Goal: Task Accomplishment & Management: Manage account settings

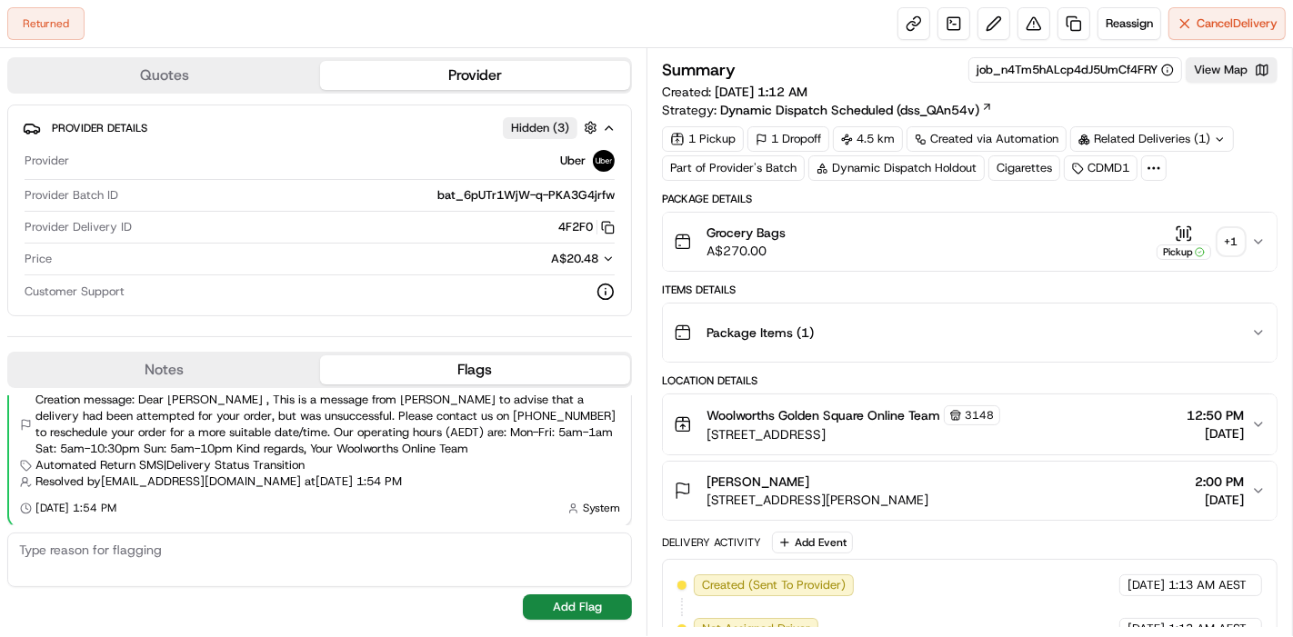
click at [1155, 170] on icon at bounding box center [1154, 168] width 16 height 16
click at [1167, 145] on div "Related Deliveries (1)" at bounding box center [1152, 138] width 164 height 25
click at [1167, 145] on div "Related Deliveries" at bounding box center [1151, 138] width 162 height 25
click at [996, 172] on div "Cigarettes" at bounding box center [1024, 167] width 72 height 25
click at [994, 32] on button at bounding box center [993, 23] width 33 height 33
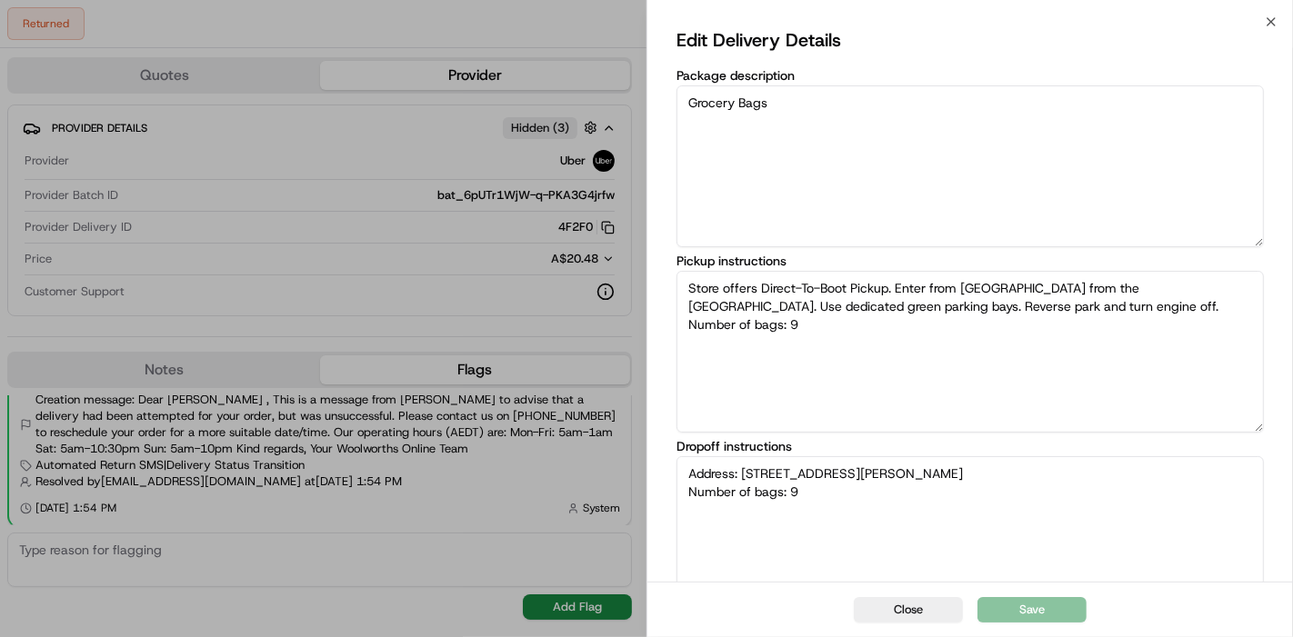
click at [868, 213] on textarea "Grocery Bags" at bounding box center [969, 166] width 587 height 162
type textarea "Store offers Direct-To-Boot Pickup. Enter from [GEOGRAPHIC_DATA] from the [GEOG…"
type textarea "Address: [STREET_ADDRESS][PERSON_NAME] Number of bags: 9"
click at [888, 375] on textarea "Store offers Direct-To-Boot Pickup. Enter from [GEOGRAPHIC_DATA] from the [GEOG…" at bounding box center [969, 352] width 587 height 162
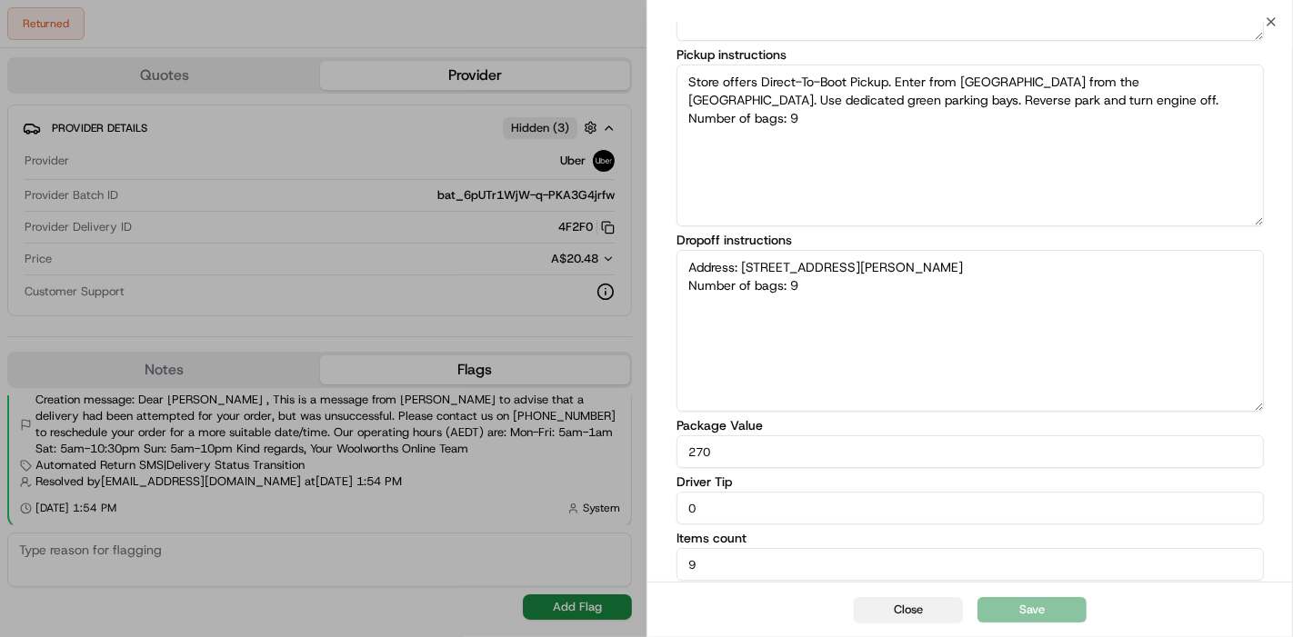
type textarea "Store offers Direct-To-Boot Pickup. Enter from [GEOGRAPHIC_DATA] from the [GEOG…"
type textarea "Address: [STREET_ADDRESS][PERSON_NAME] Number of bags: 9"
click at [906, 620] on button "Close" at bounding box center [908, 609] width 109 height 25
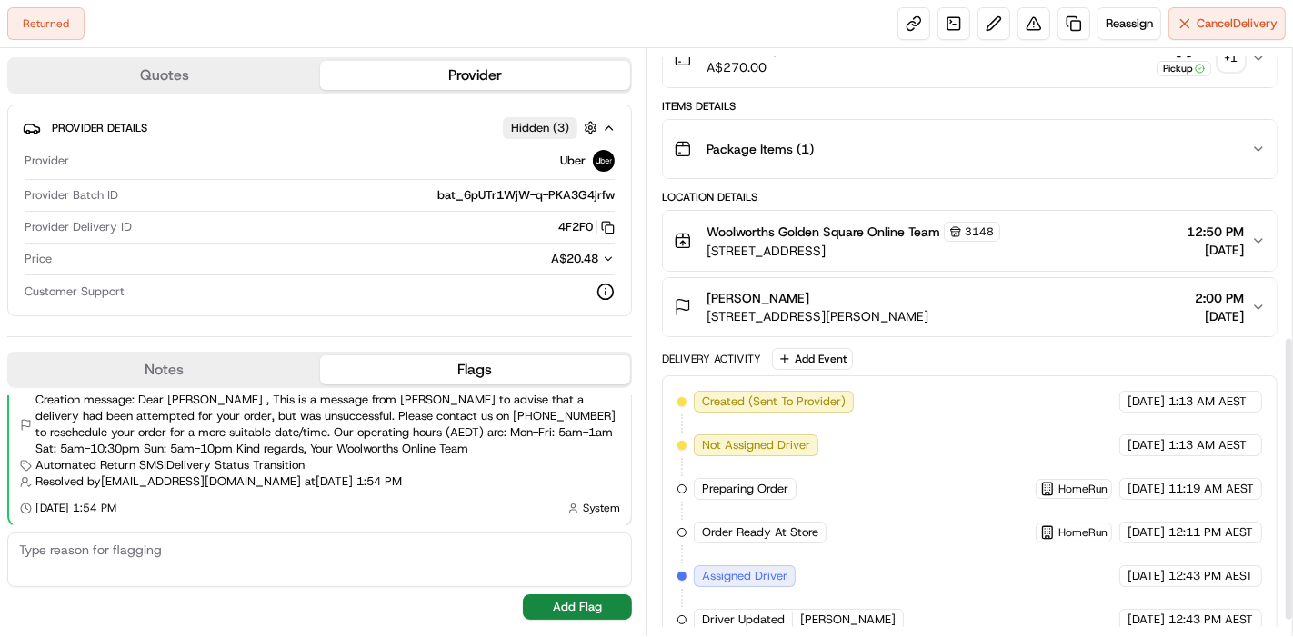
scroll to position [625, 0]
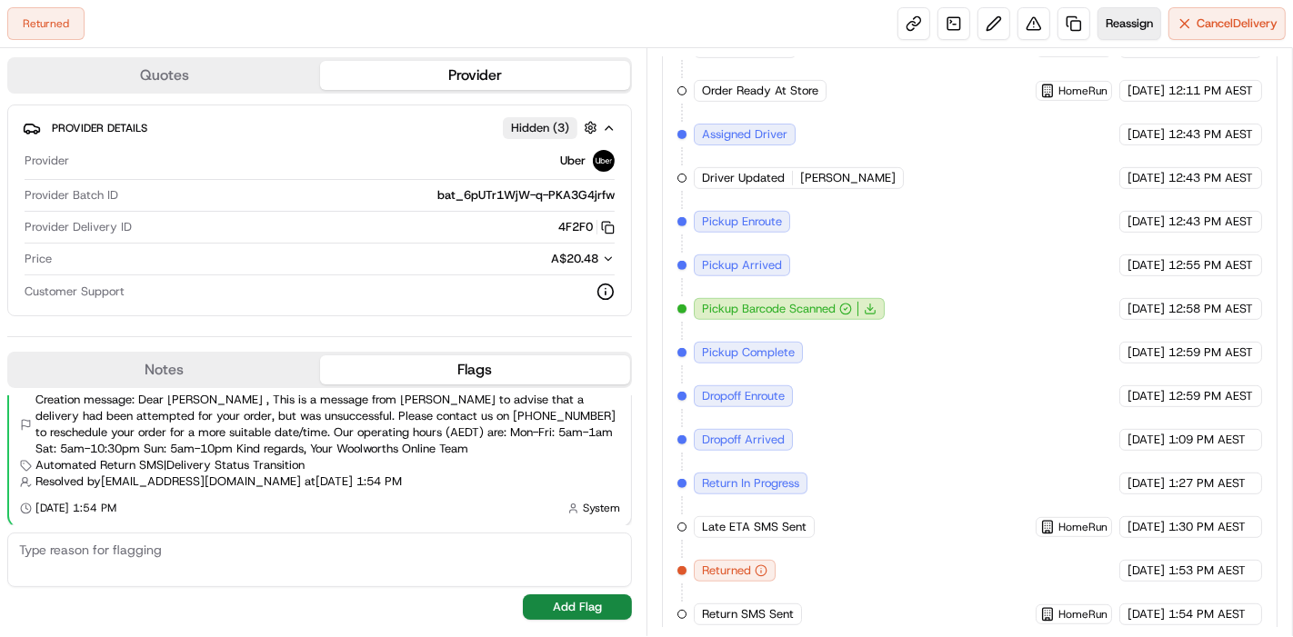
click at [1098, 33] on button "Reassign" at bounding box center [1129, 23] width 64 height 33
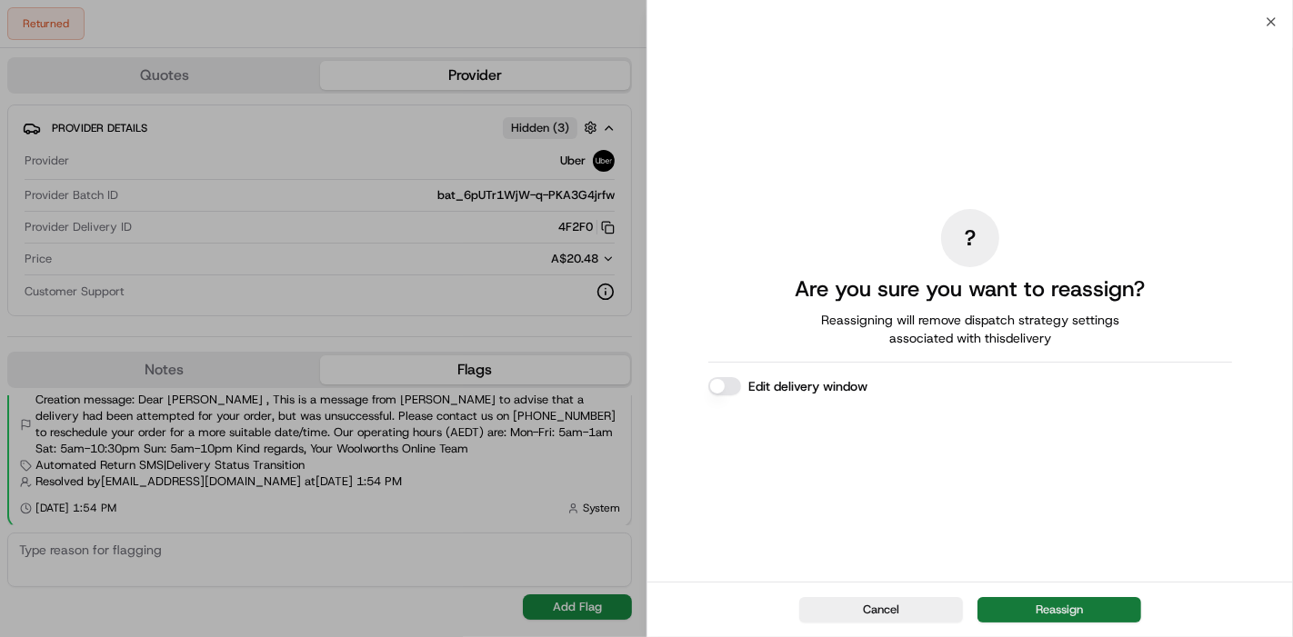
click at [1066, 616] on button "Reassign" at bounding box center [1059, 609] width 164 height 25
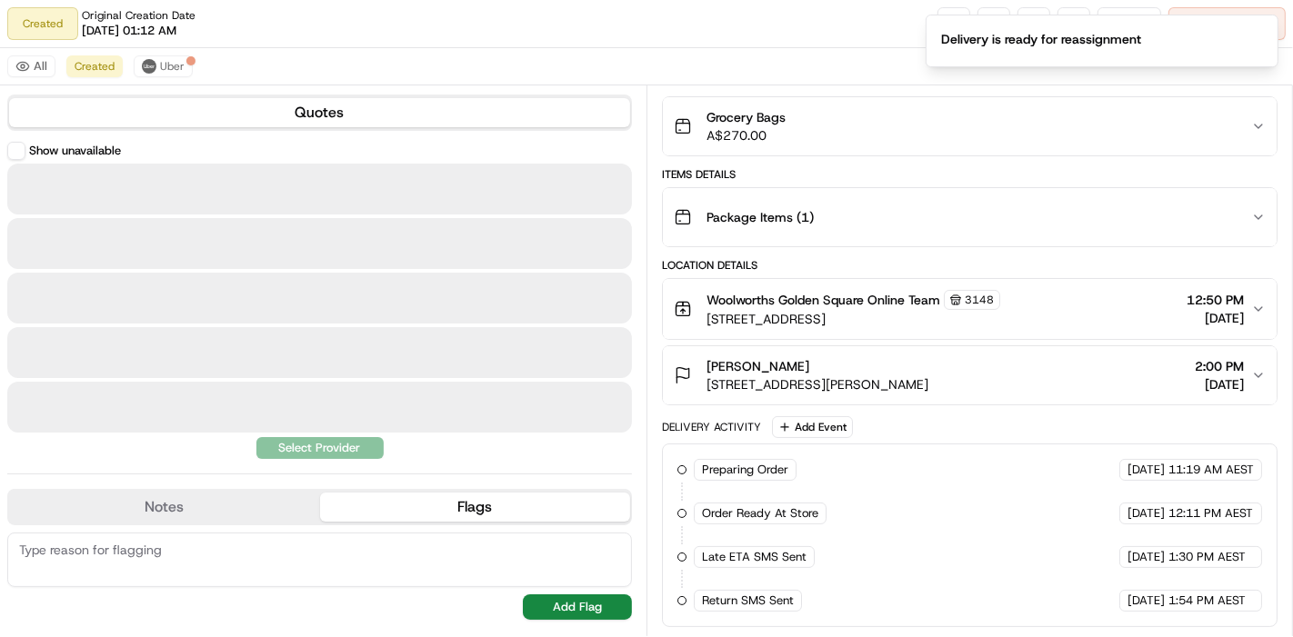
scroll to position [145, 0]
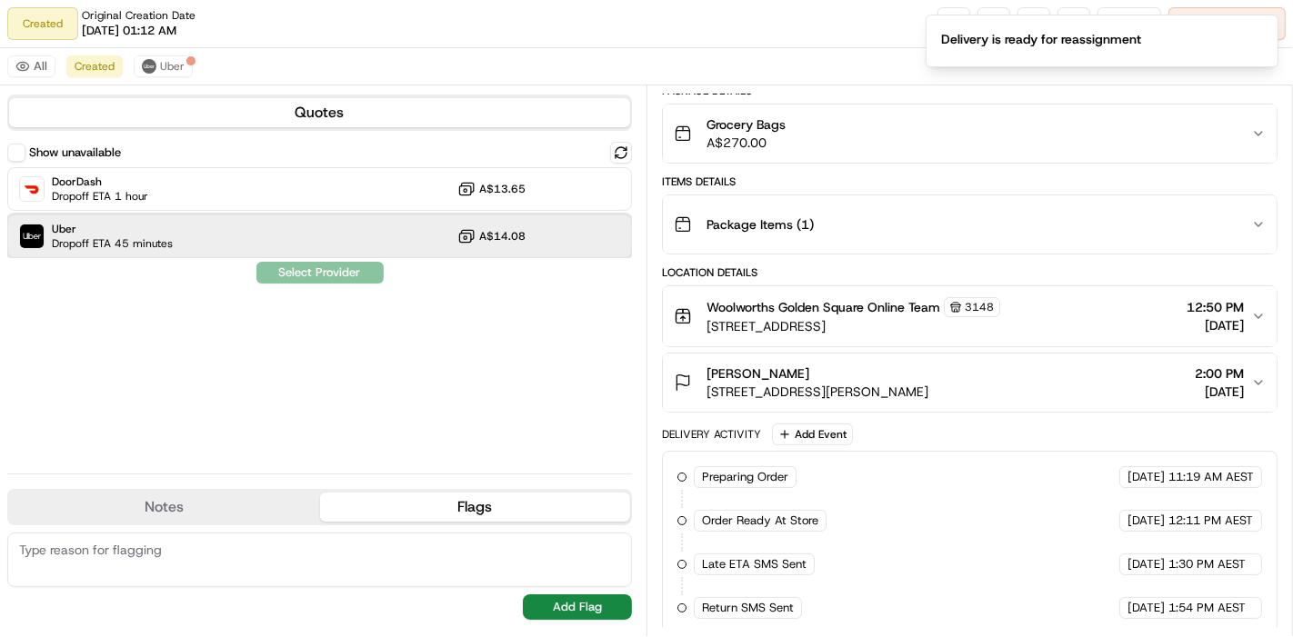
click at [484, 252] on div "Uber Dropoff ETA 45 minutes A$14.08" at bounding box center [319, 237] width 625 height 44
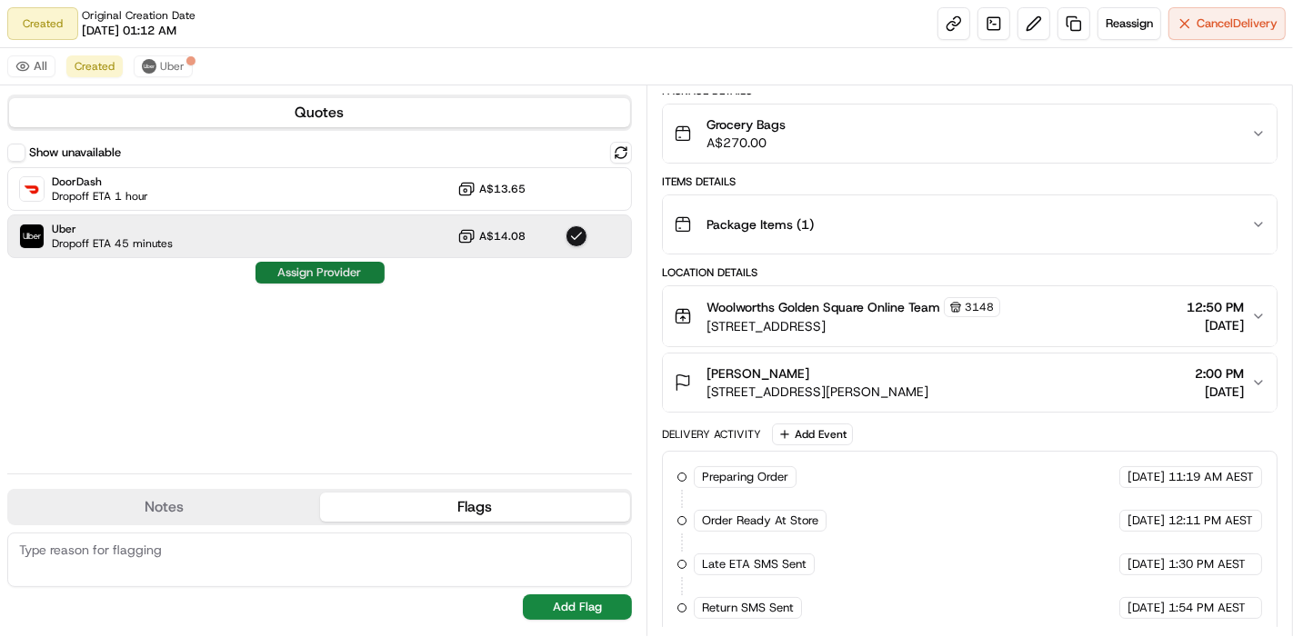
click at [335, 276] on button "Assign Provider" at bounding box center [319, 273] width 129 height 22
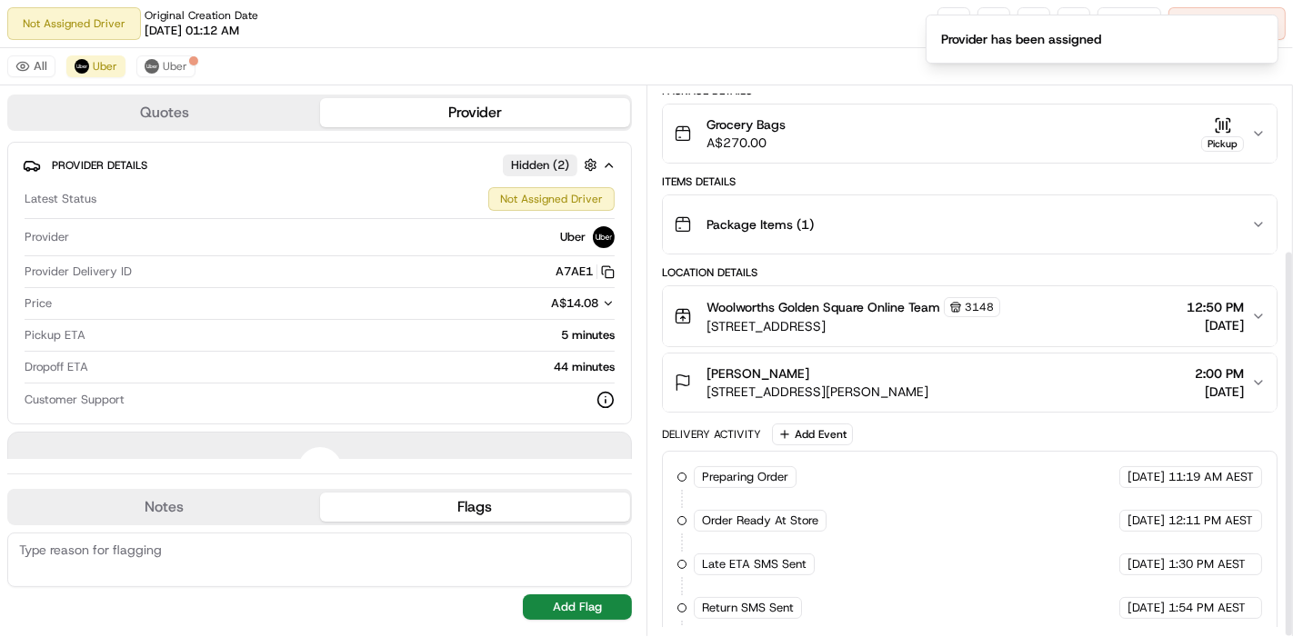
scroll to position [232, 0]
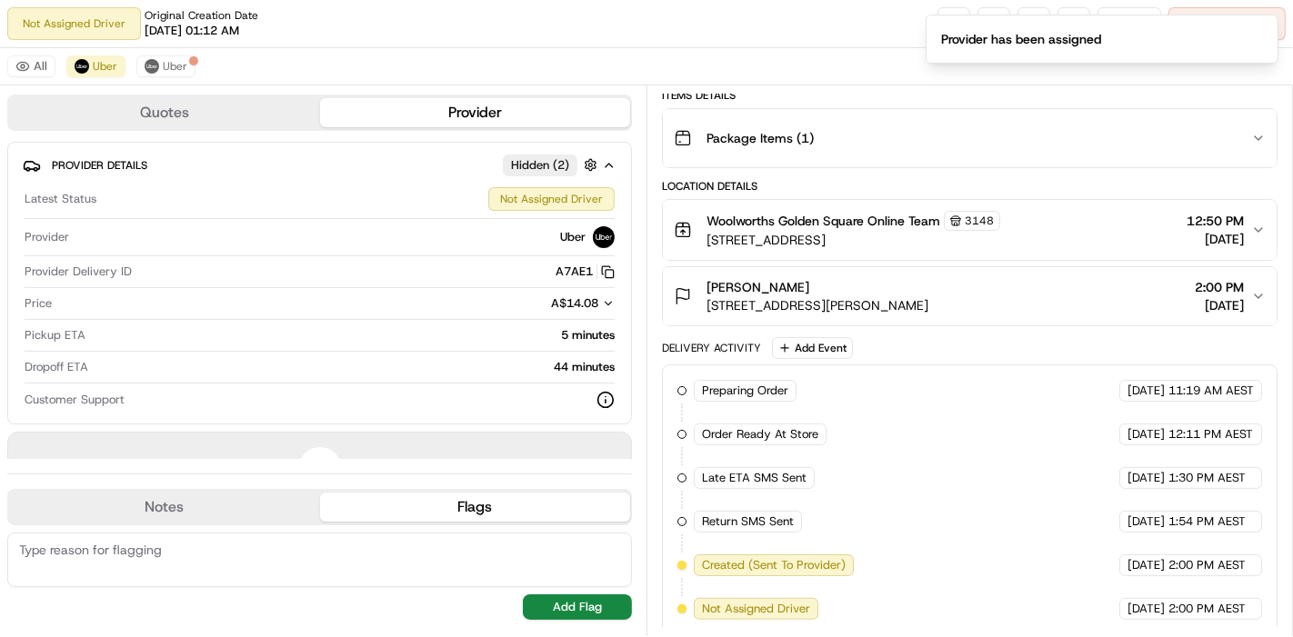
click at [867, 162] on button "Package Items ( 1 )" at bounding box center [970, 138] width 614 height 58
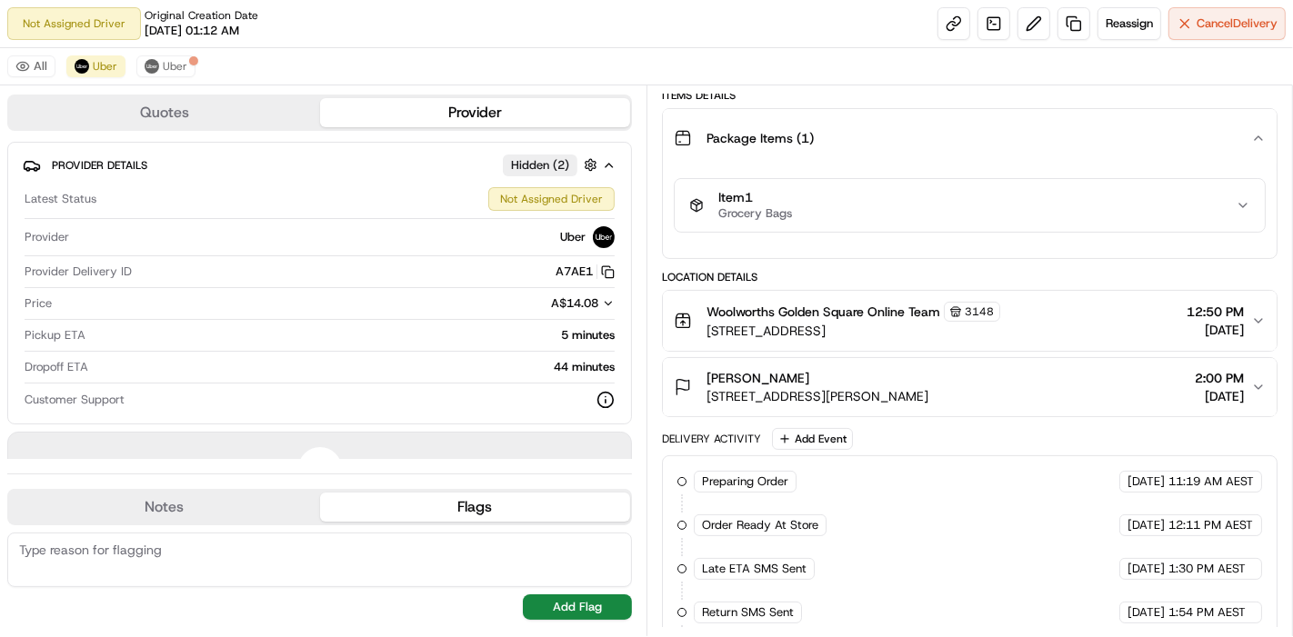
click at [867, 162] on button "Package Items ( 1 )" at bounding box center [970, 138] width 614 height 58
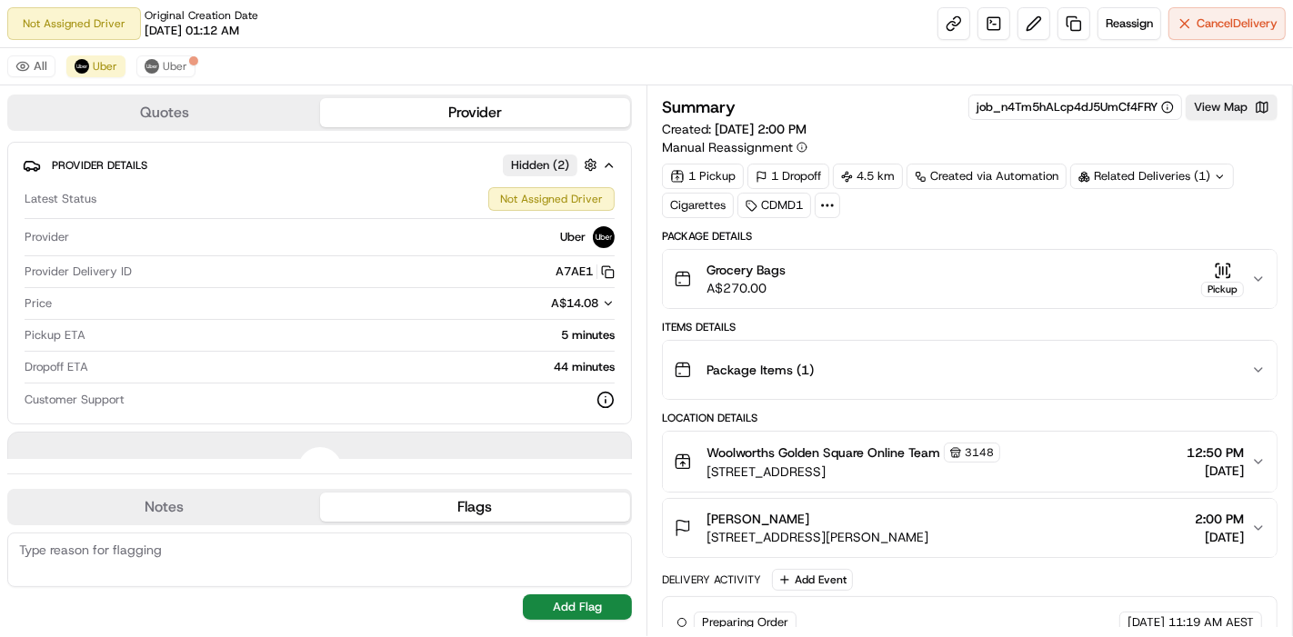
click at [828, 209] on icon at bounding box center [827, 205] width 16 height 16
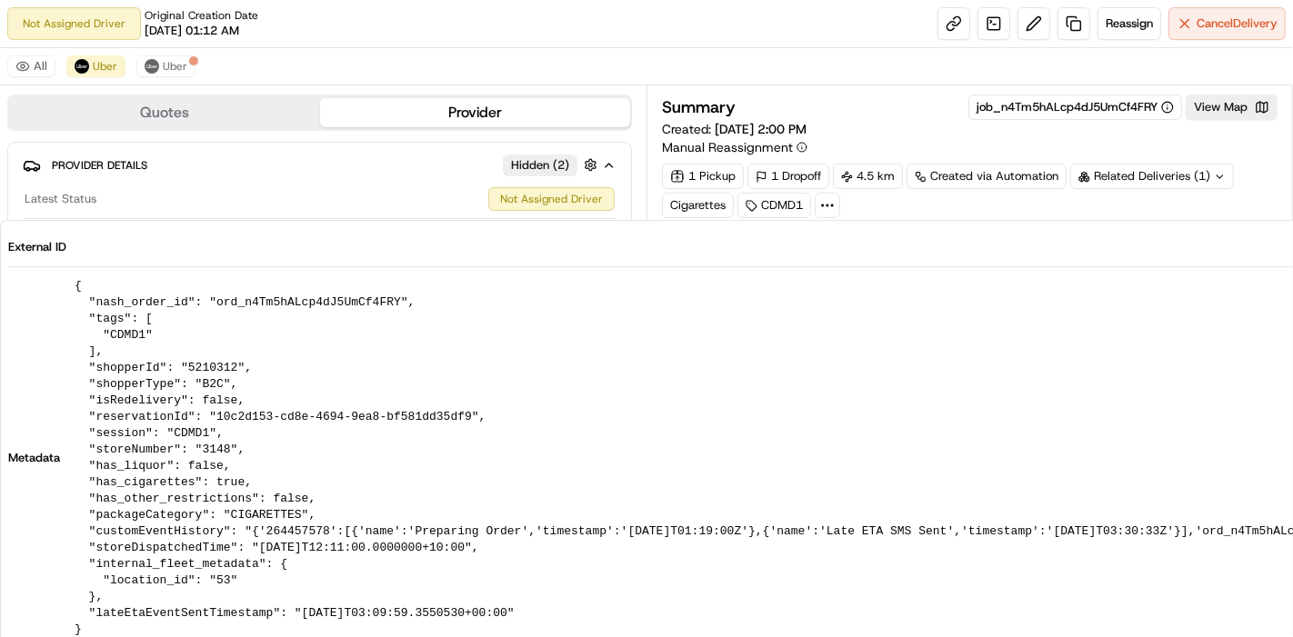
click at [828, 209] on icon at bounding box center [827, 205] width 16 height 16
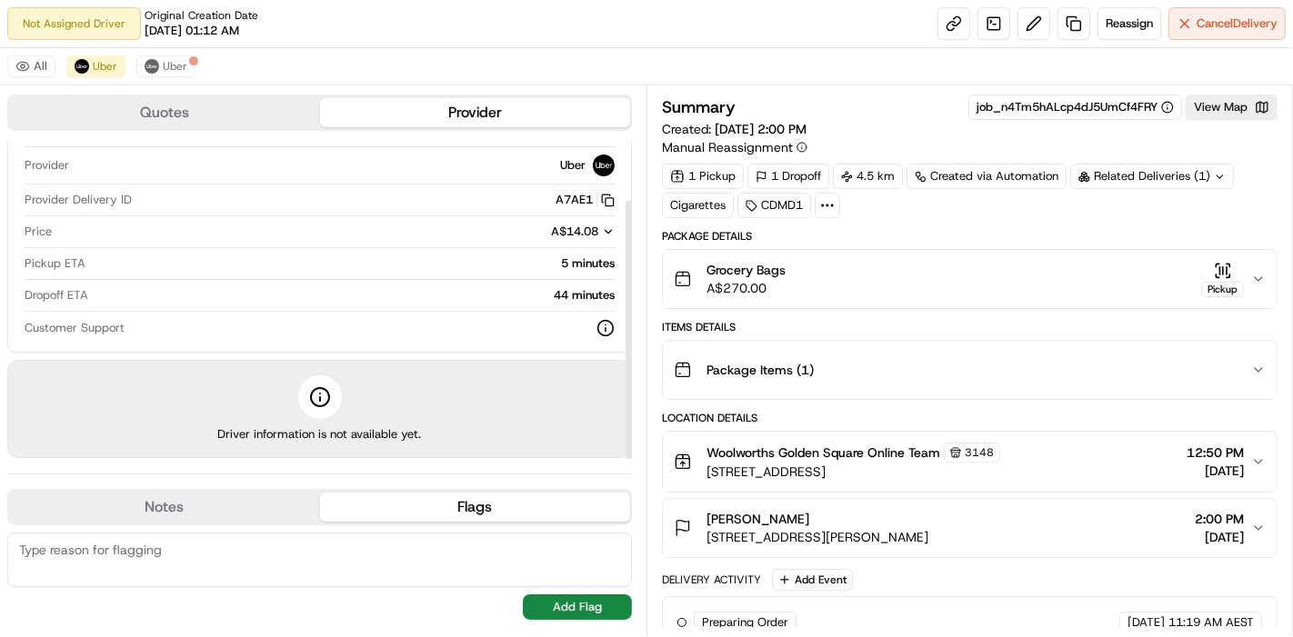
scroll to position [232, 0]
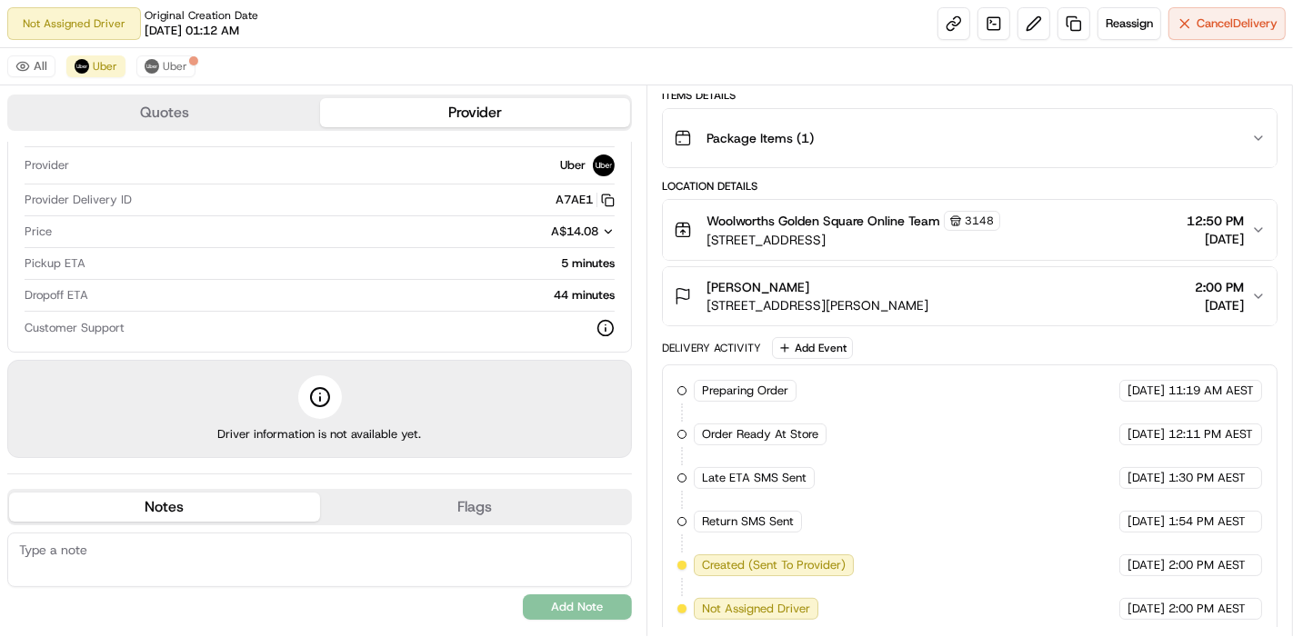
click at [311, 505] on button "Notes" at bounding box center [164, 507] width 311 height 29
click at [305, 556] on textarea at bounding box center [319, 560] width 625 height 55
type textarea "Cigarettes have been removed from the order and refunded. NO need for ID check."
click at [552, 599] on button "Add Note" at bounding box center [577, 607] width 109 height 25
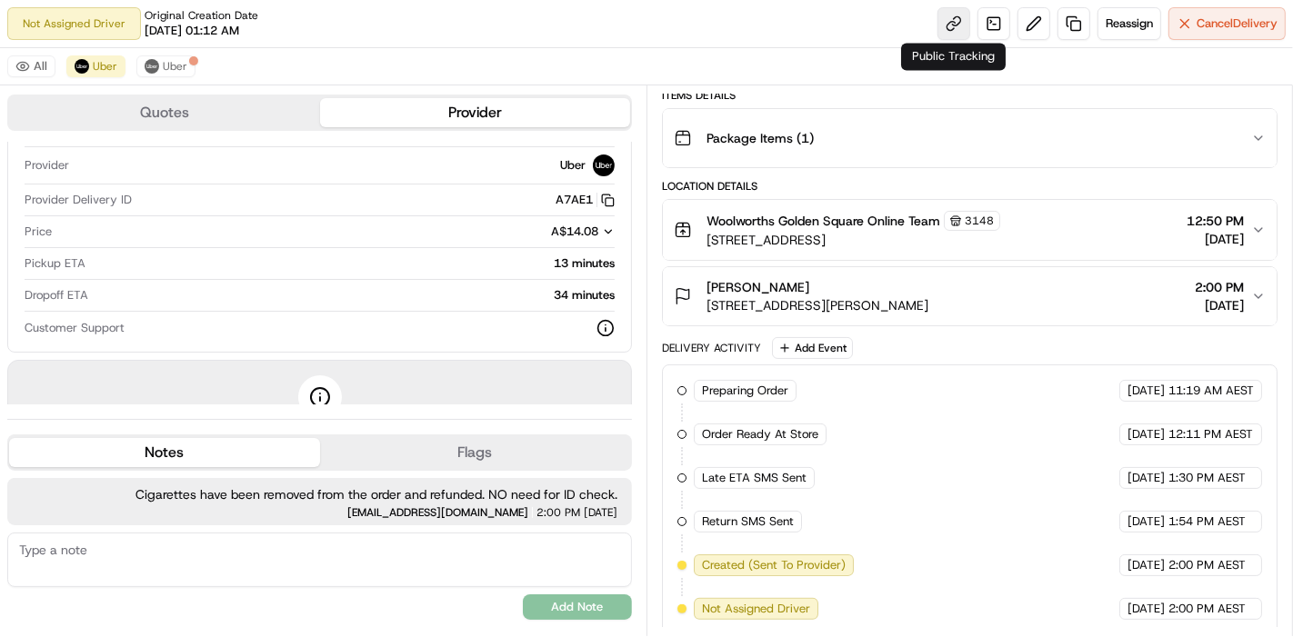
click at [950, 19] on link at bounding box center [953, 23] width 33 height 33
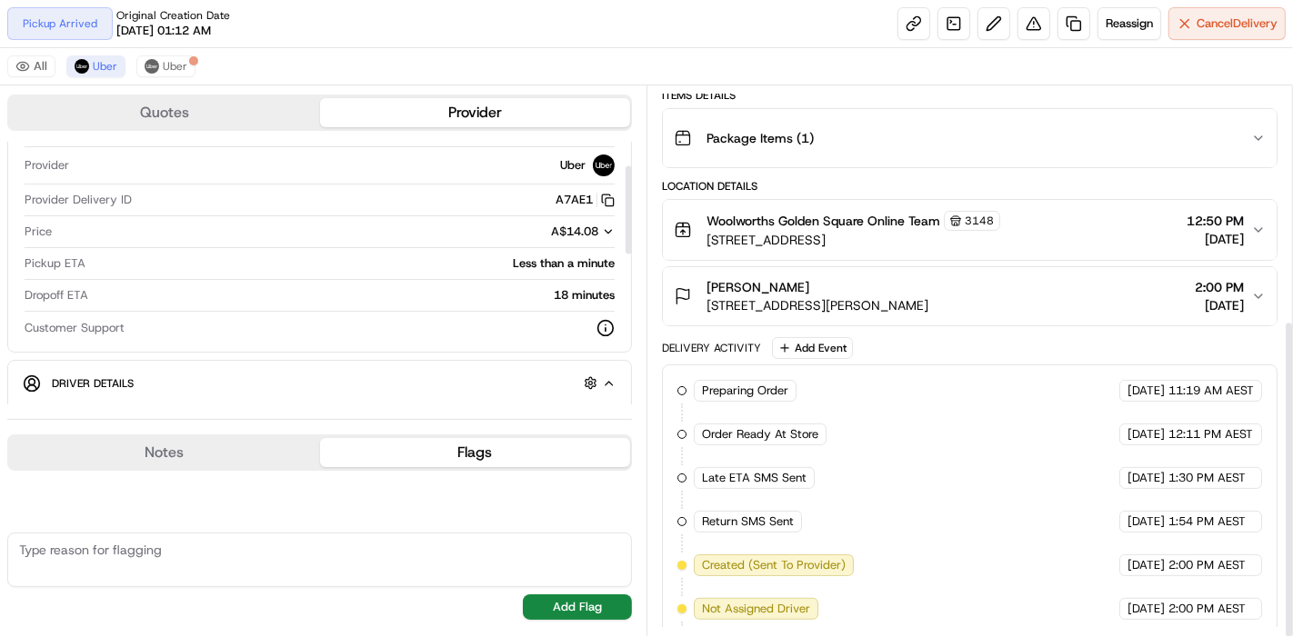
scroll to position [405, 0]
